Goal: Entertainment & Leisure: Consume media (video, audio)

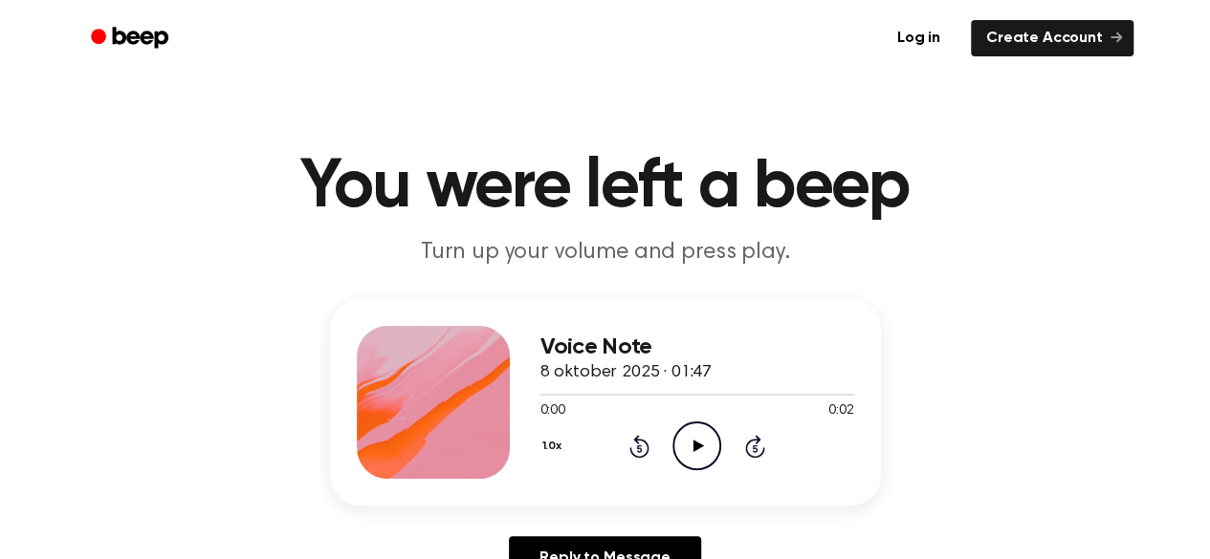
click at [683, 462] on icon "Play Audio" at bounding box center [696, 446] width 49 height 49
click at [694, 461] on icon "Play Audio" at bounding box center [696, 446] width 49 height 49
click at [700, 446] on icon at bounding box center [698, 446] width 11 height 12
click at [703, 436] on icon "Play Audio" at bounding box center [696, 446] width 49 height 49
click at [693, 451] on icon at bounding box center [698, 446] width 11 height 12
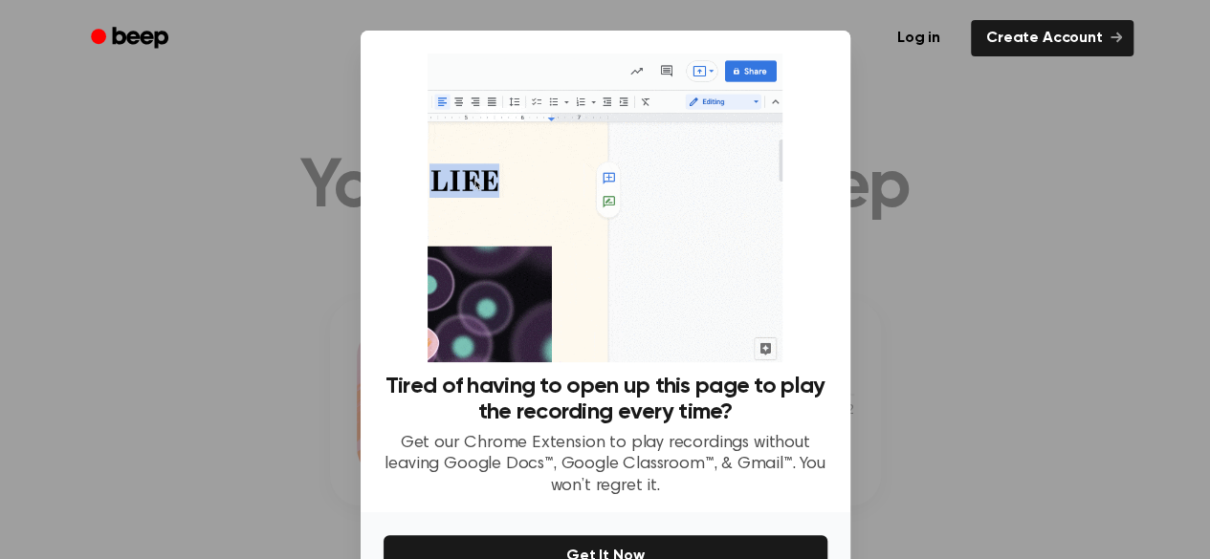
click at [924, 156] on div at bounding box center [605, 279] width 1210 height 559
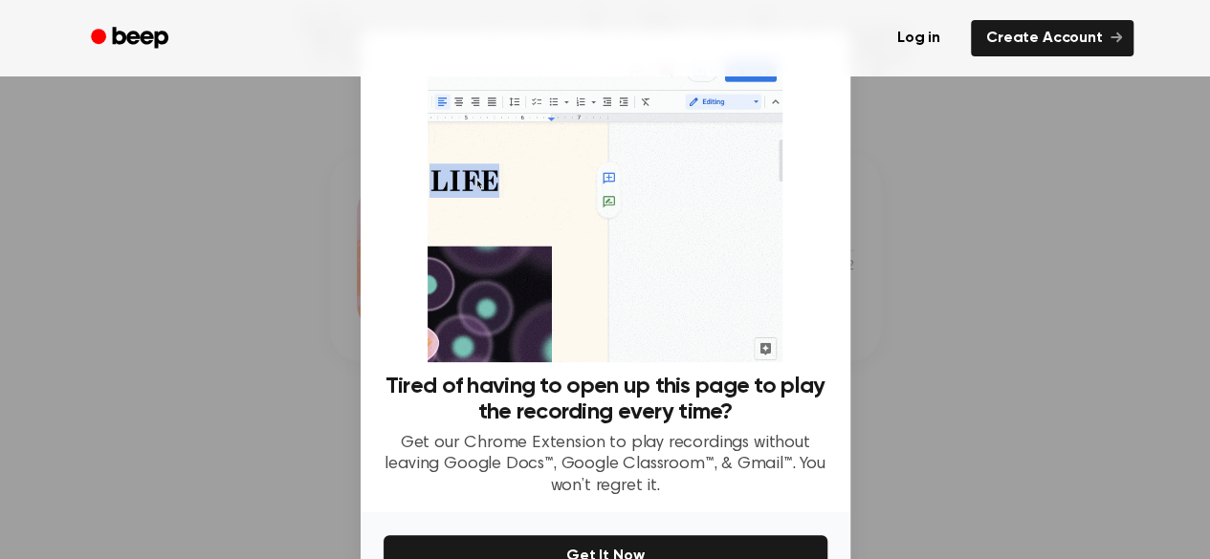
scroll to position [191, 0]
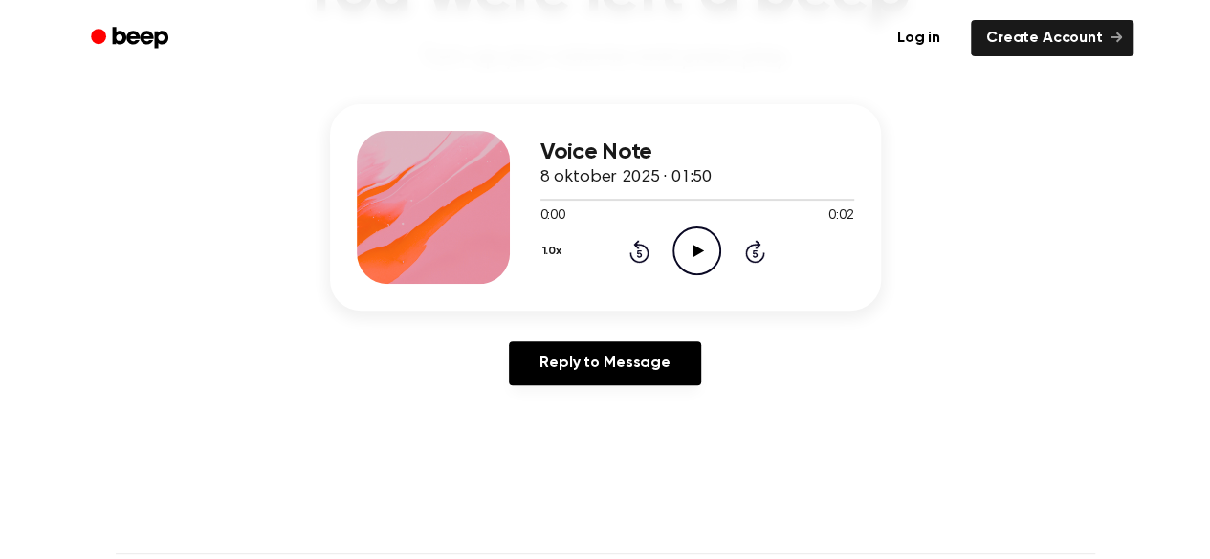
click at [707, 256] on icon "Play Audio" at bounding box center [696, 251] width 49 height 49
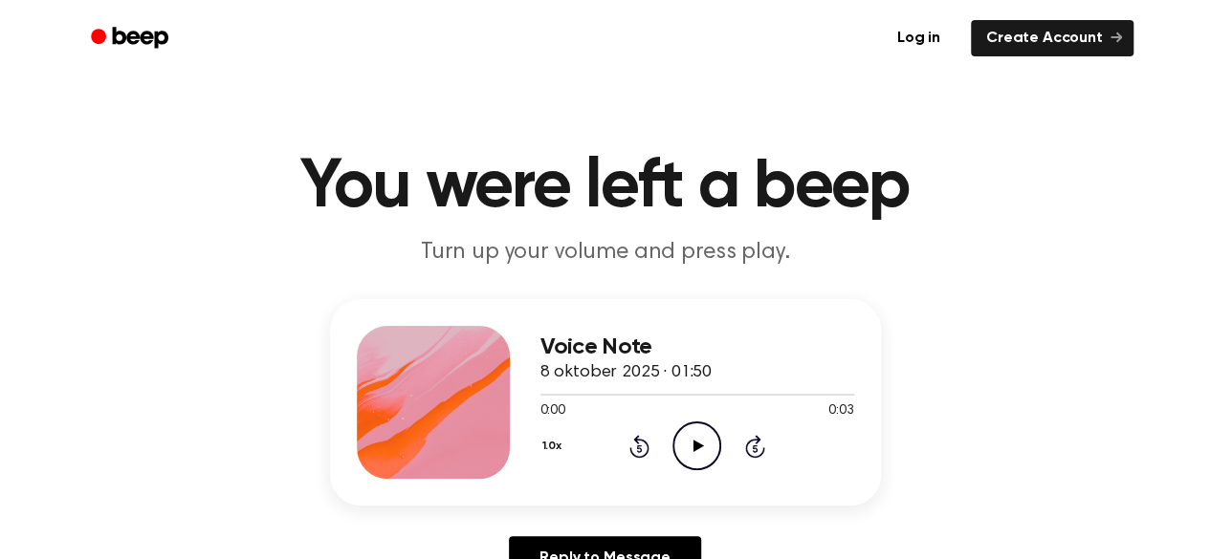
click at [689, 447] on icon "Play Audio" at bounding box center [696, 446] width 49 height 49
click at [712, 441] on icon "Play Audio" at bounding box center [696, 446] width 49 height 49
click at [688, 432] on icon "Play Audio" at bounding box center [696, 446] width 49 height 49
click at [696, 447] on icon at bounding box center [698, 446] width 11 height 12
click at [710, 432] on icon "Play Audio" at bounding box center [696, 446] width 49 height 49
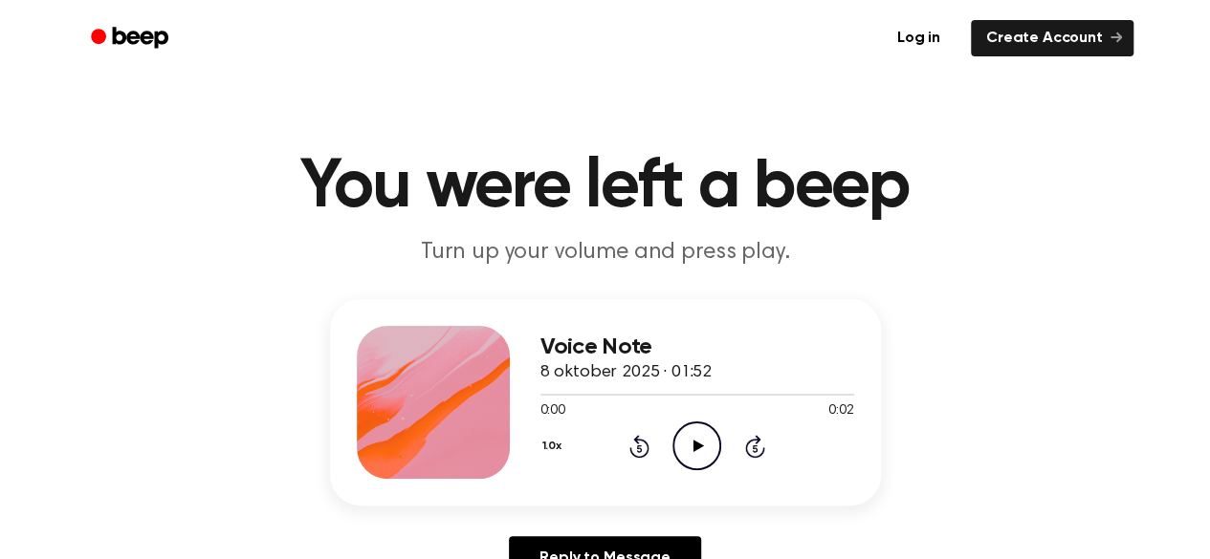
click at [655, 457] on div "1.0x Rewind 5 seconds Play Audio Skip 5 seconds" at bounding box center [697, 446] width 314 height 49
click at [699, 445] on icon at bounding box center [698, 446] width 11 height 12
click at [703, 456] on icon "Play Audio" at bounding box center [696, 446] width 49 height 49
click at [702, 449] on icon "Play Audio" at bounding box center [696, 446] width 49 height 49
click at [706, 443] on icon "Play Audio" at bounding box center [696, 446] width 49 height 49
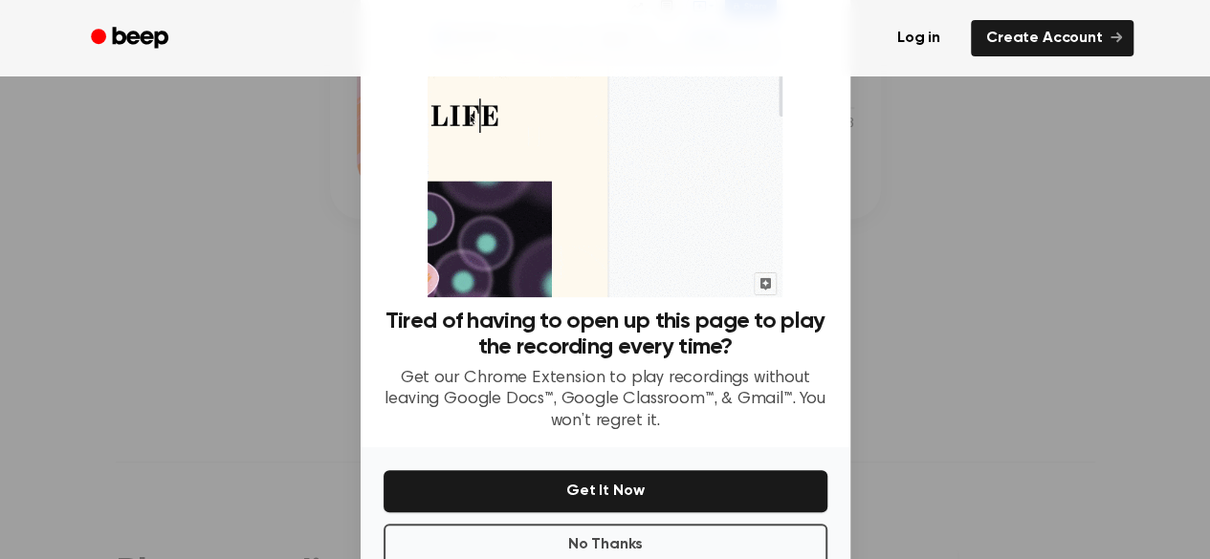
scroll to position [113, 0]
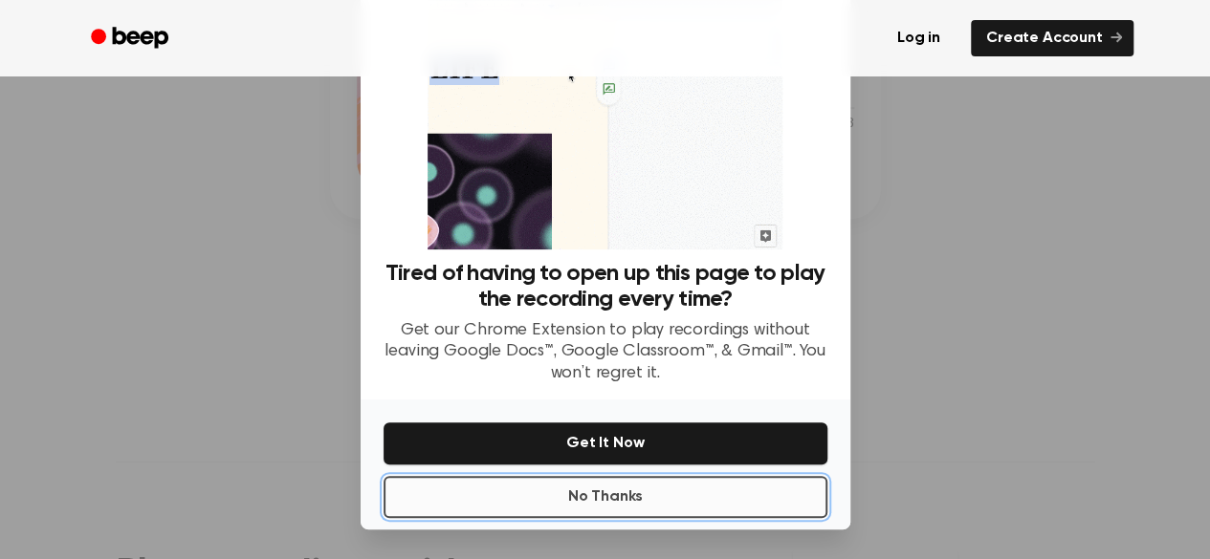
click at [642, 487] on button "No Thanks" at bounding box center [605, 497] width 444 height 42
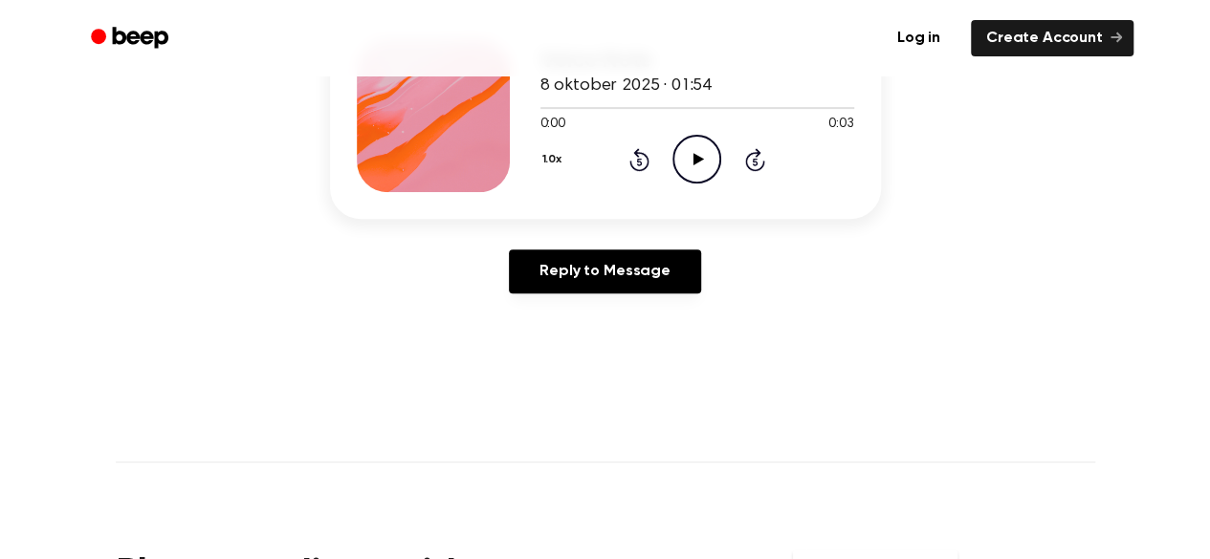
click at [698, 157] on icon at bounding box center [698, 159] width 11 height 12
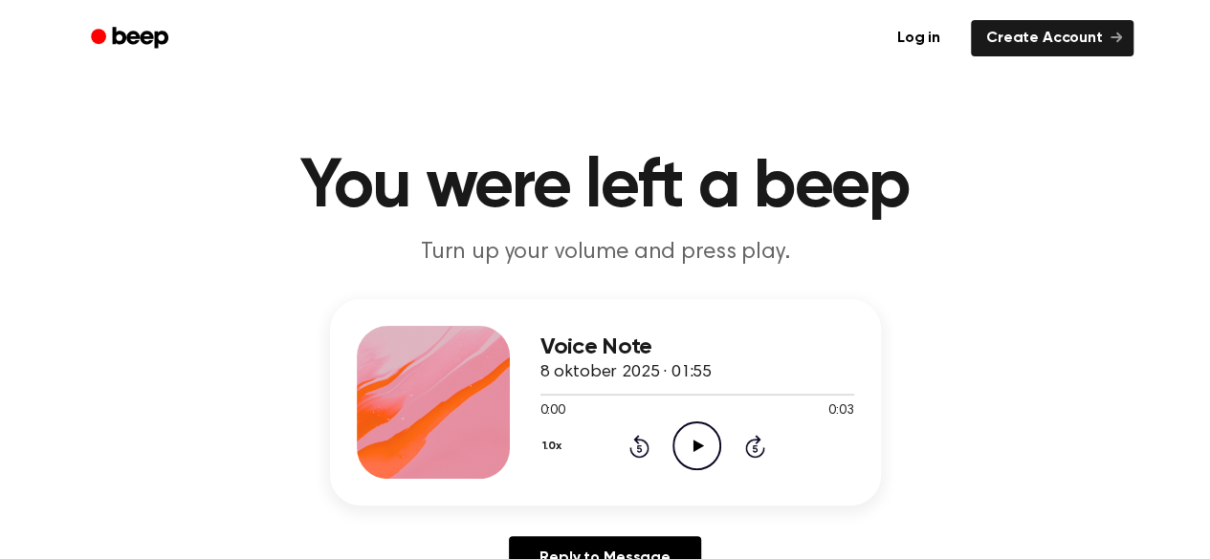
click at [703, 453] on icon "Play Audio" at bounding box center [696, 446] width 49 height 49
click at [702, 445] on icon at bounding box center [698, 446] width 11 height 12
